Goal: Navigation & Orientation: Understand site structure

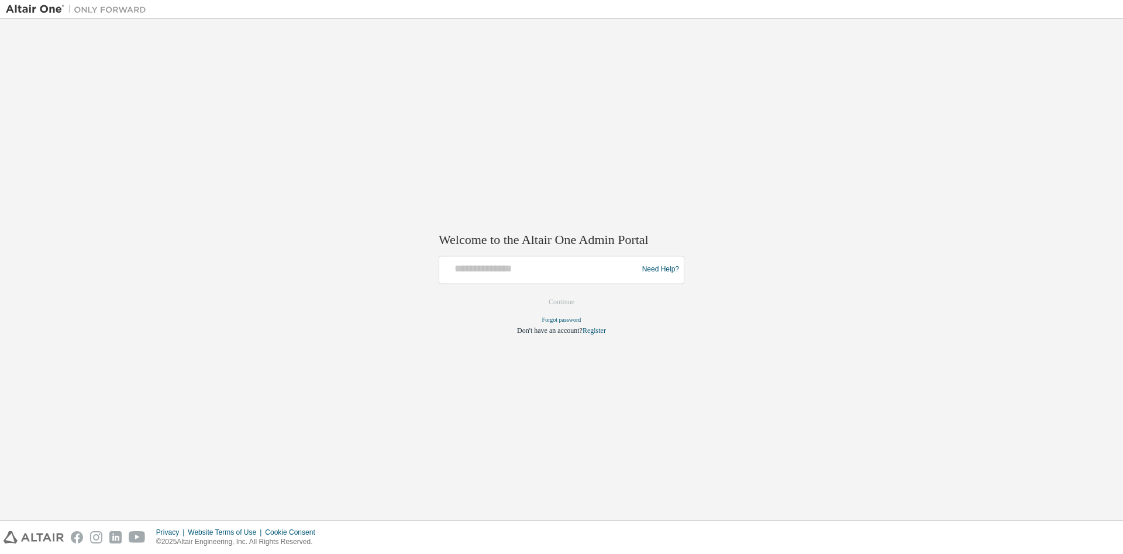
click at [546, 284] on form "Need Help? Please make sure that you provide your Global Login as email (e.g. @…" at bounding box center [562, 296] width 246 height 80
click at [542, 277] on div at bounding box center [540, 270] width 192 height 22
click at [542, 276] on div at bounding box center [540, 270] width 192 height 22
click at [460, 267] on input "text" at bounding box center [540, 267] width 192 height 17
click at [460, 266] on input "text" at bounding box center [540, 267] width 192 height 17
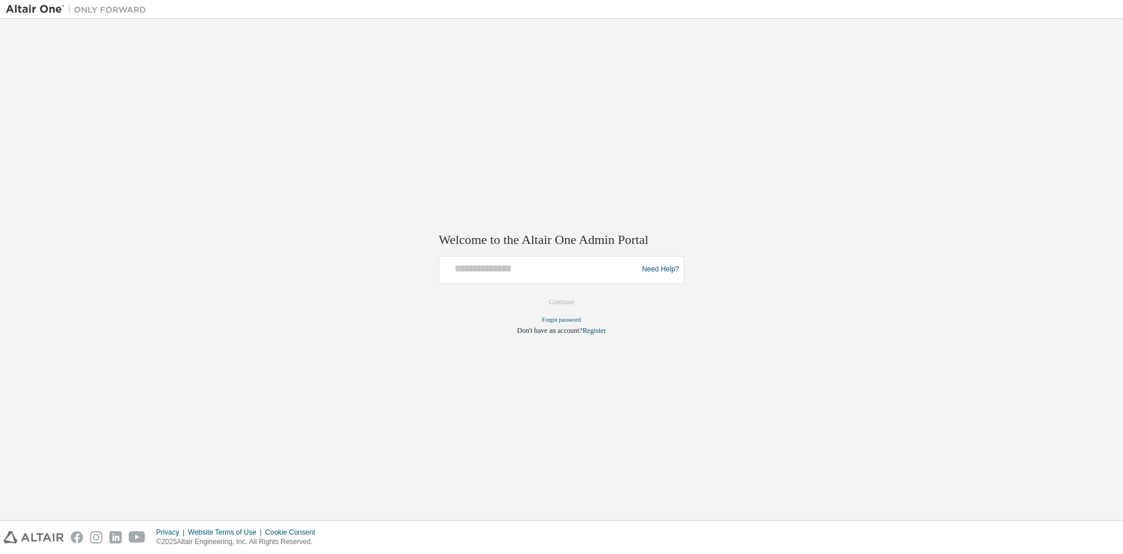
drag, startPoint x: 459, startPoint y: 269, endPoint x: 459, endPoint y: 286, distance: 17.0
click at [459, 287] on form "Need Help? Please make sure that you provide your Global Login as email (e.g. @…" at bounding box center [562, 296] width 246 height 80
click at [465, 274] on input "text" at bounding box center [540, 267] width 192 height 17
click at [573, 276] on input "**********" at bounding box center [540, 267] width 192 height 17
type input "**********"
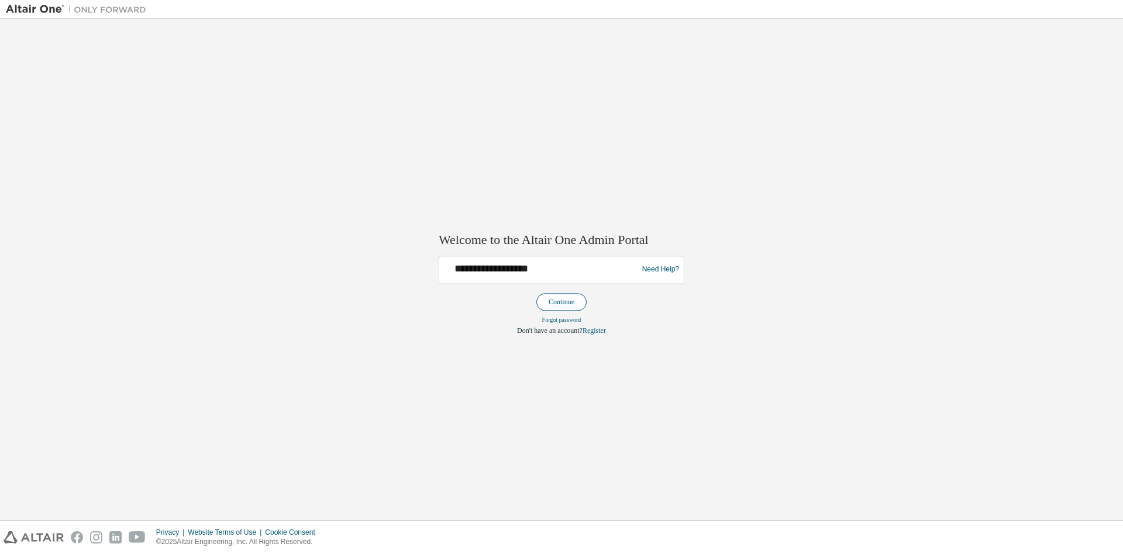
click at [559, 301] on button "Continue" at bounding box center [561, 302] width 50 height 18
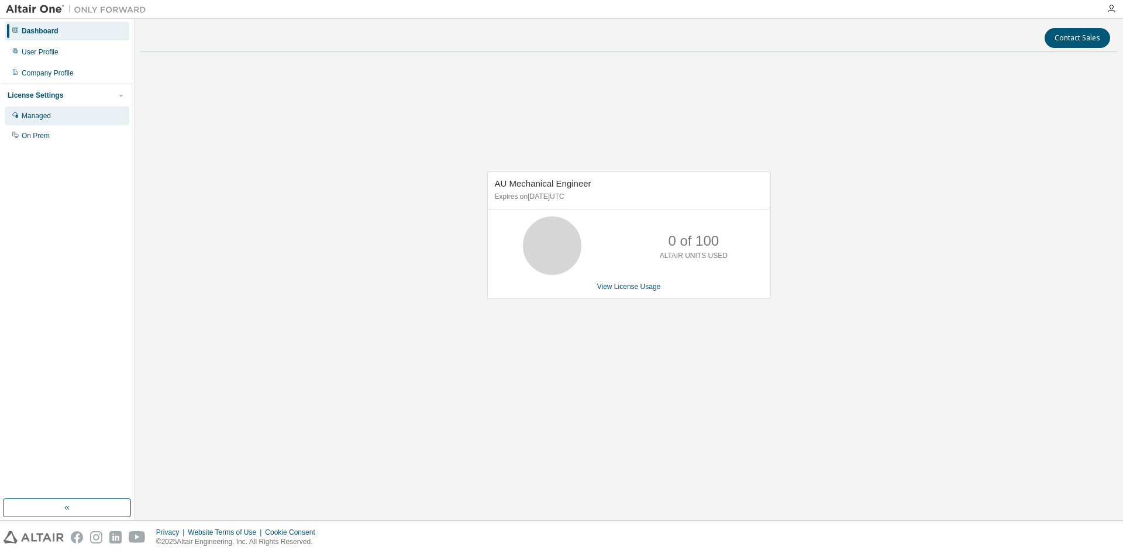
click at [76, 115] on div "Managed" at bounding box center [67, 115] width 125 height 19
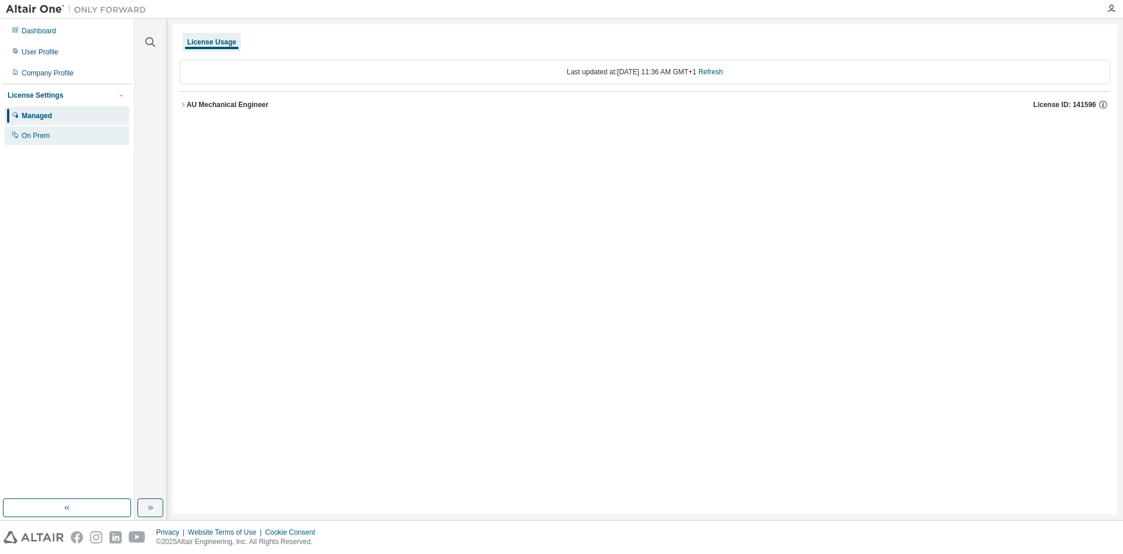
click at [43, 135] on div "On Prem" at bounding box center [36, 135] width 28 height 9
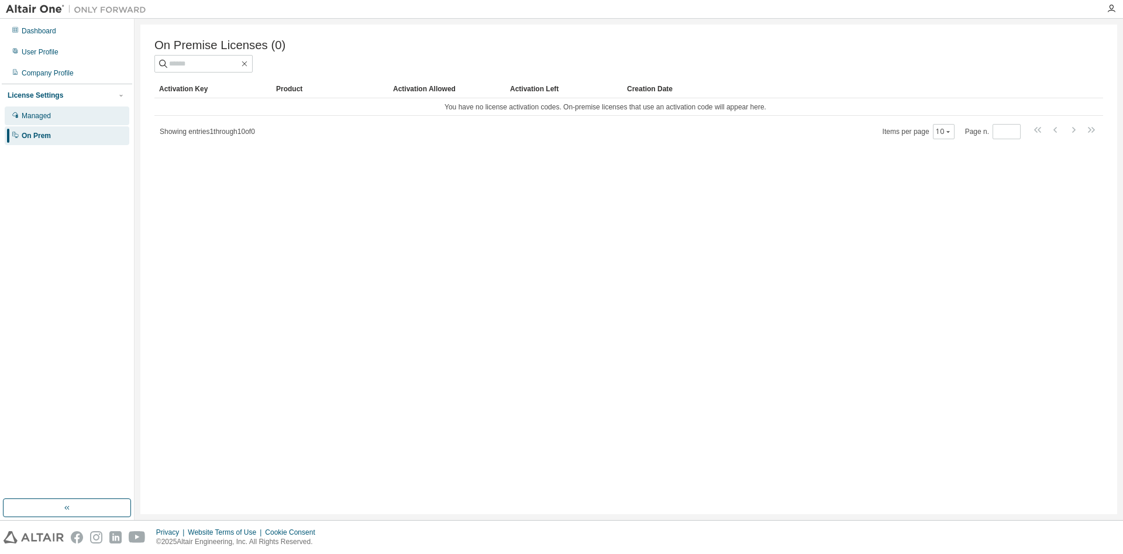
click at [58, 119] on div "Managed" at bounding box center [67, 115] width 125 height 19
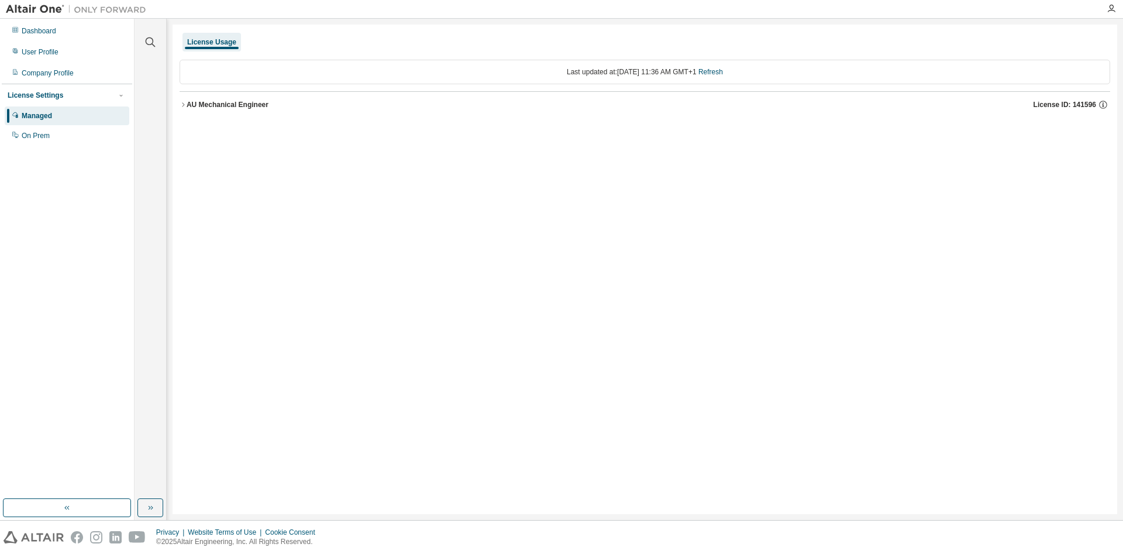
click at [183, 106] on icon "button" at bounding box center [183, 104] width 7 height 7
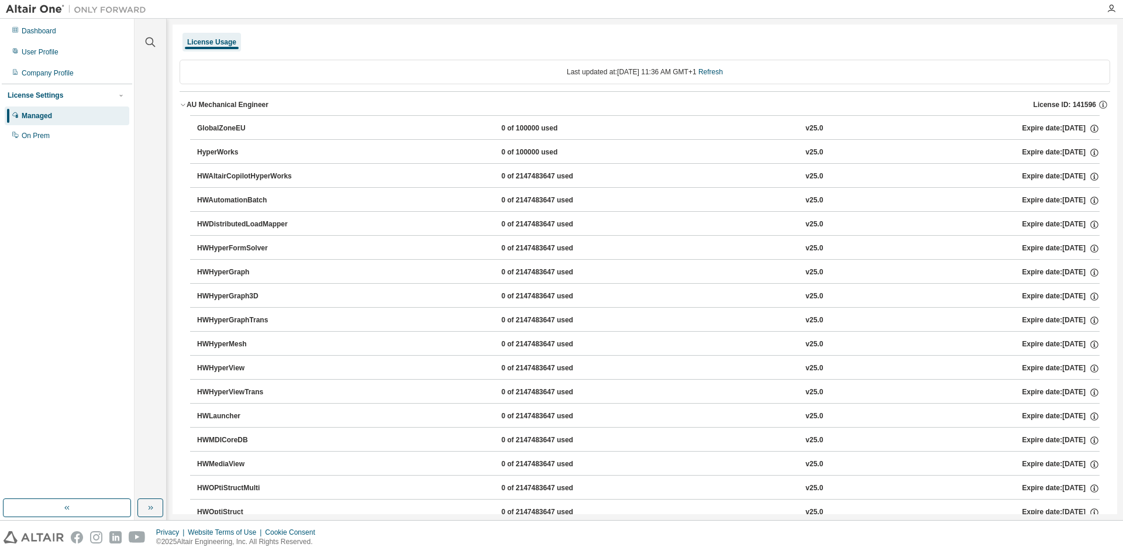
click at [184, 106] on icon "button" at bounding box center [183, 104] width 7 height 7
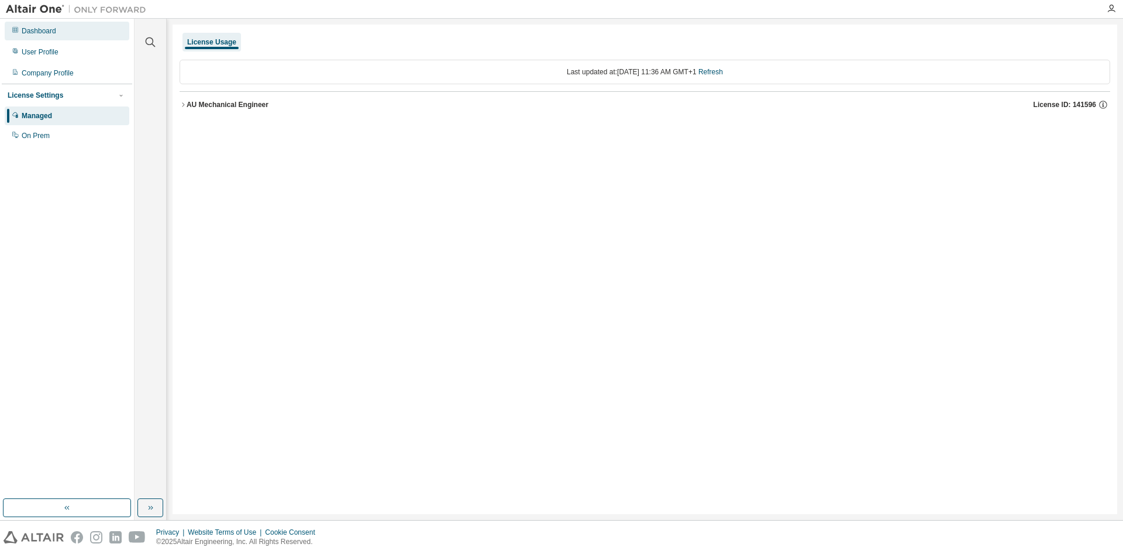
click at [67, 37] on div "Dashboard" at bounding box center [67, 31] width 125 height 19
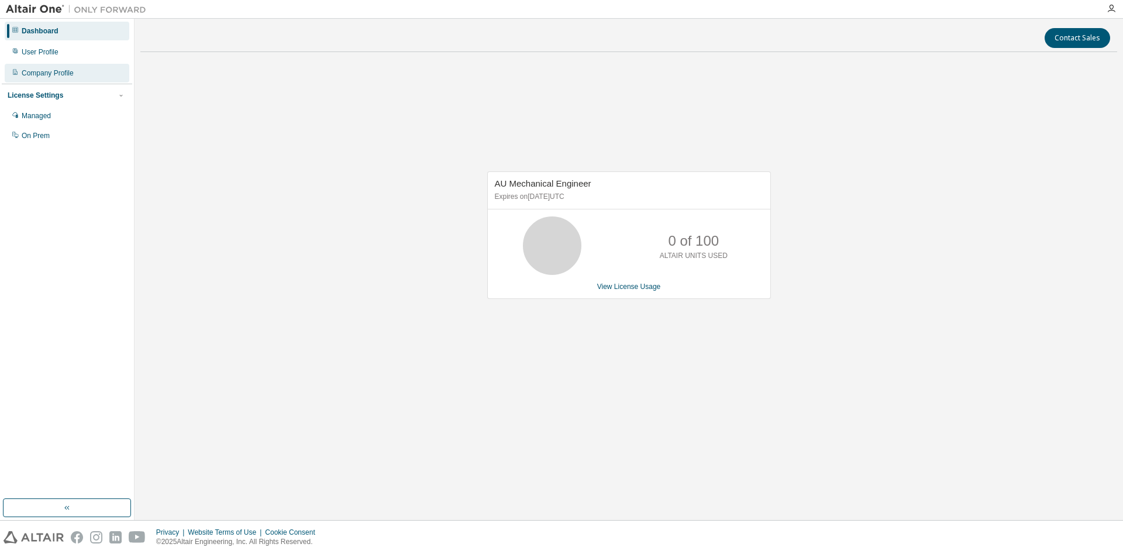
click at [58, 71] on div "Company Profile" at bounding box center [48, 72] width 52 height 9
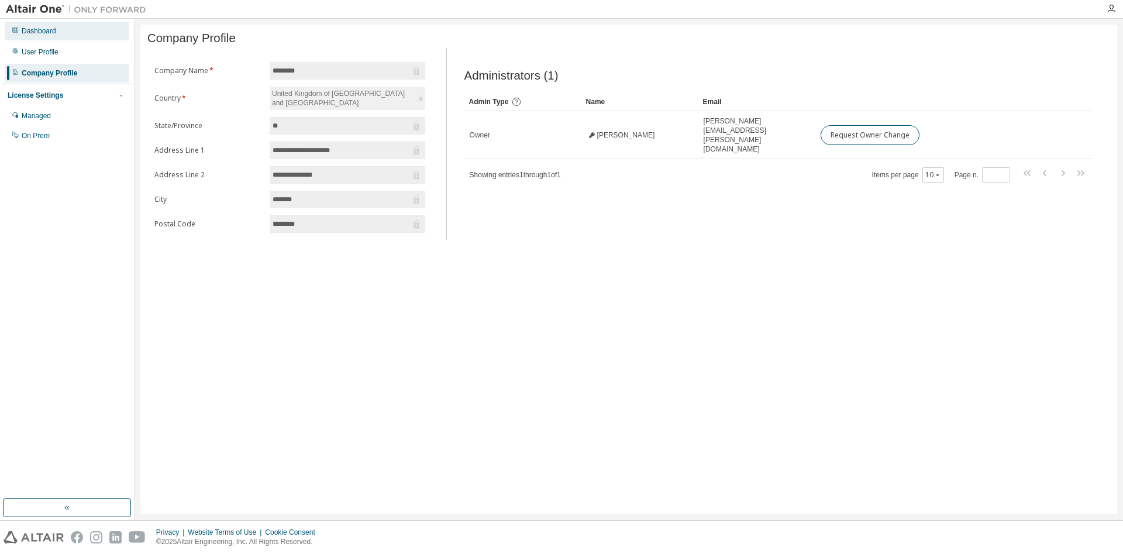
click at [57, 29] on div "Dashboard" at bounding box center [67, 31] width 125 height 19
